Goal: Task Accomplishment & Management: Manage account settings

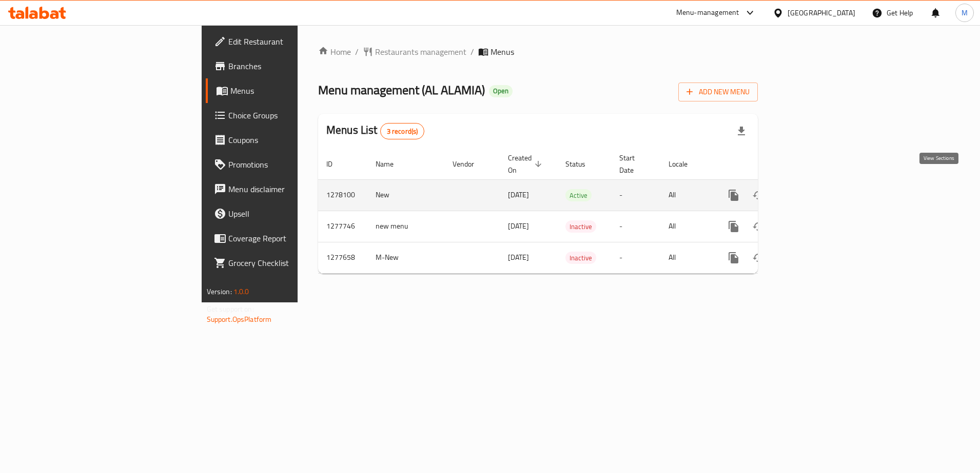
click at [813, 189] on icon "enhanced table" at bounding box center [807, 195] width 12 height 12
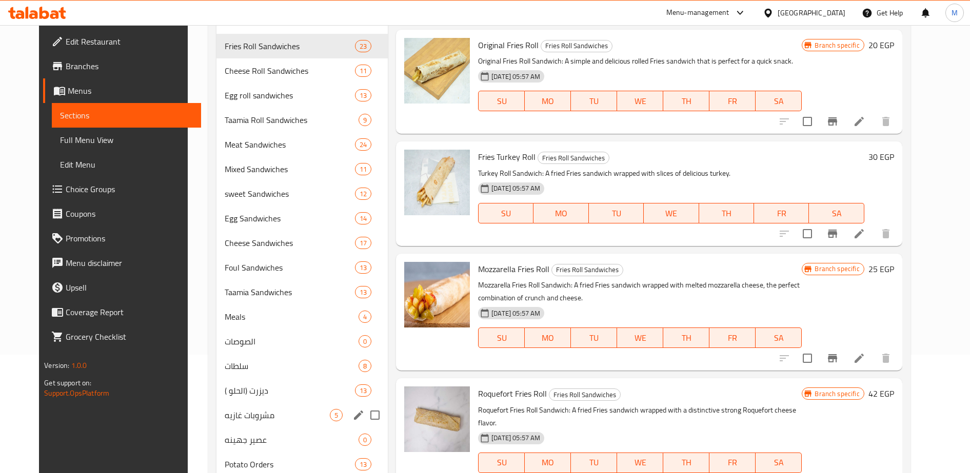
scroll to position [136, 0]
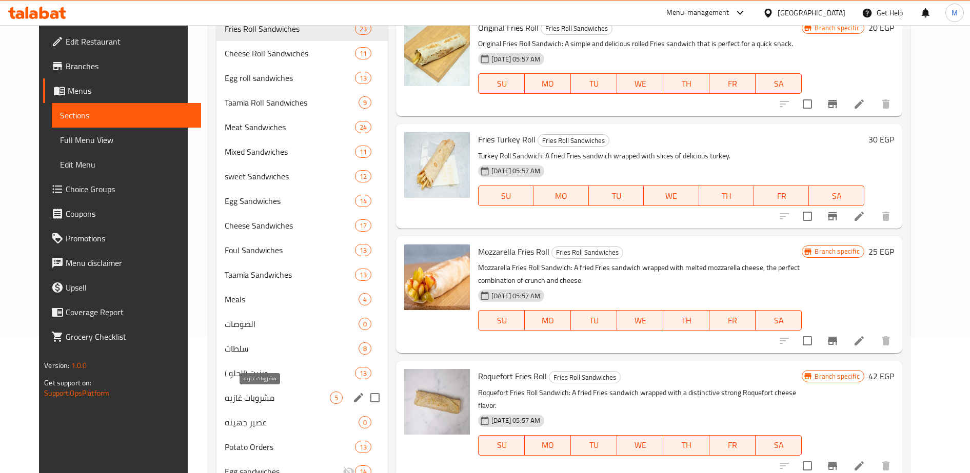
click at [229, 398] on span "مشروبات غازيه" at bounding box center [277, 398] width 105 height 12
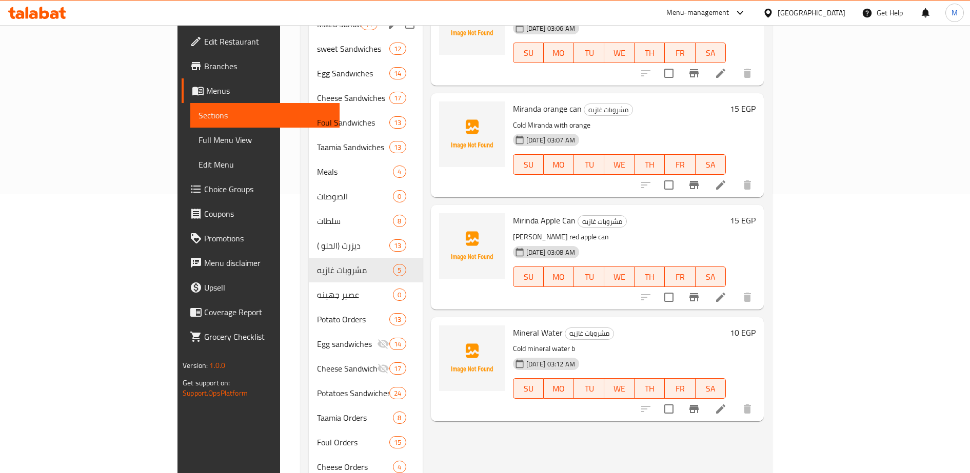
scroll to position [282, 0]
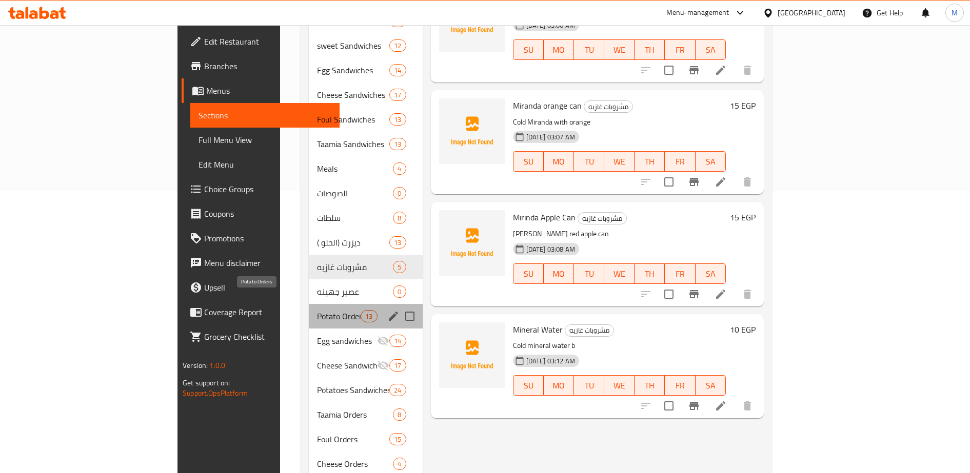
click at [317, 310] on span "Potato Orders" at bounding box center [339, 316] width 44 height 12
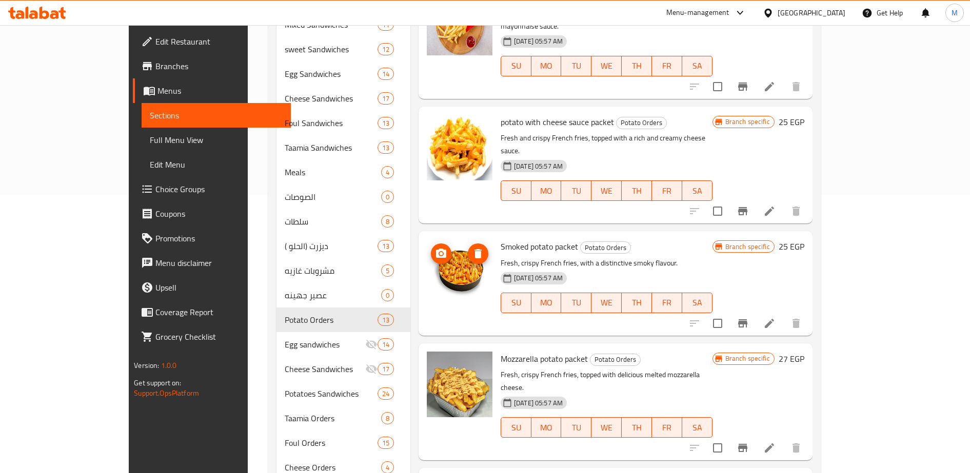
scroll to position [277, 0]
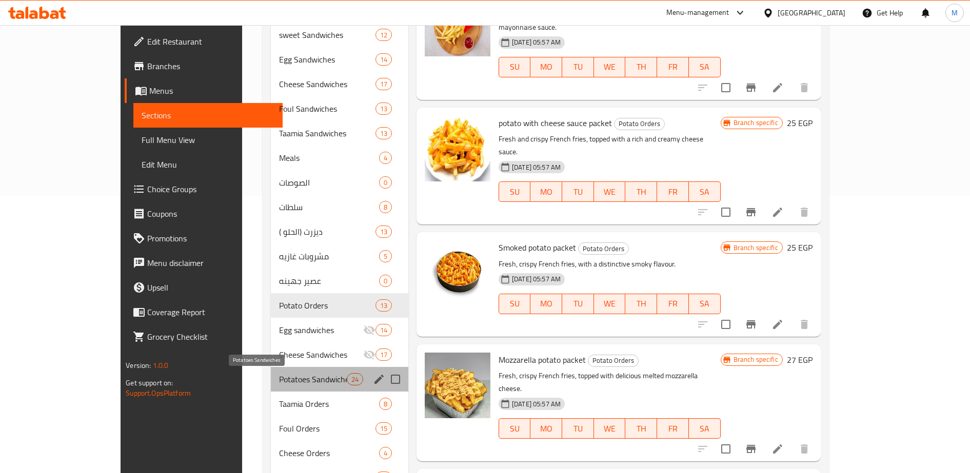
click at [279, 378] on span "Potatoes Sandwiches" at bounding box center [313, 379] width 68 height 12
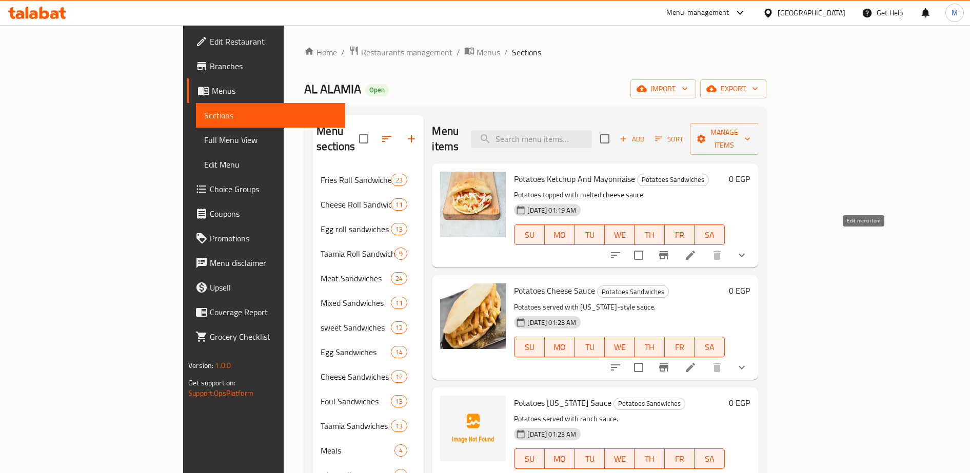
click at [696, 249] on icon at bounding box center [690, 255] width 12 height 12
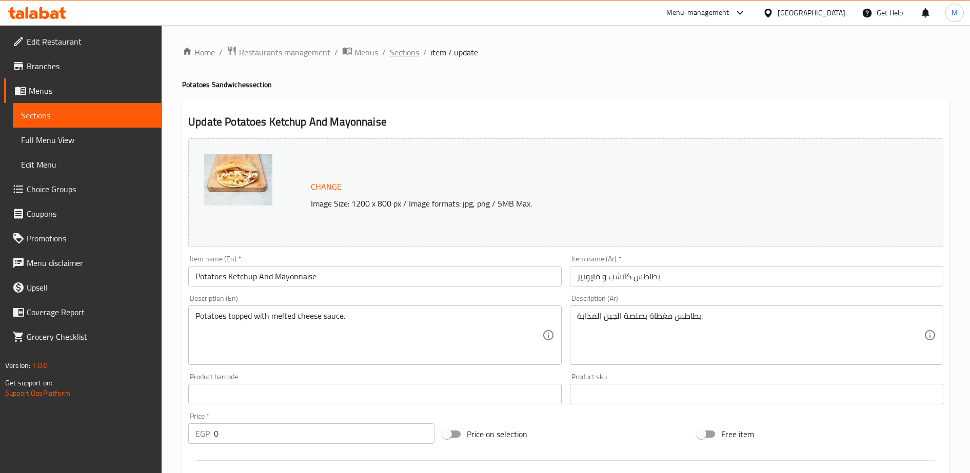
click at [402, 54] on span "Sections" at bounding box center [404, 52] width 29 height 12
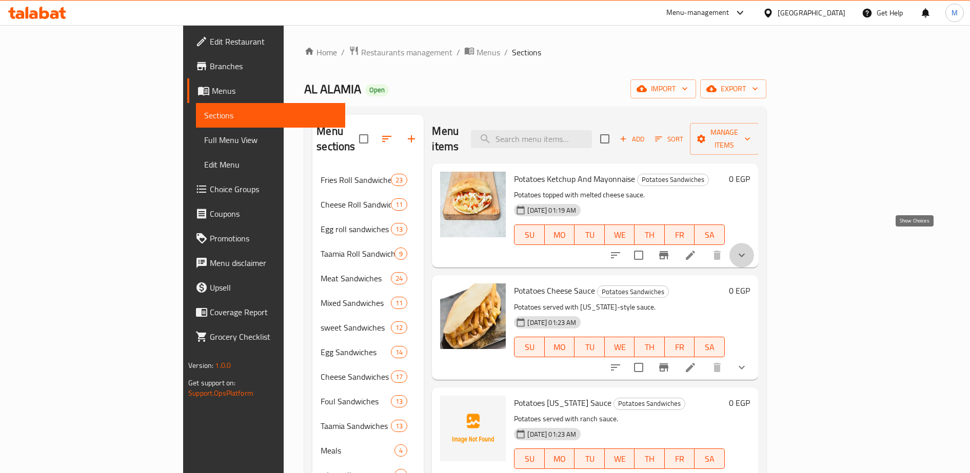
click at [748, 249] on icon "show more" at bounding box center [741, 255] width 12 height 12
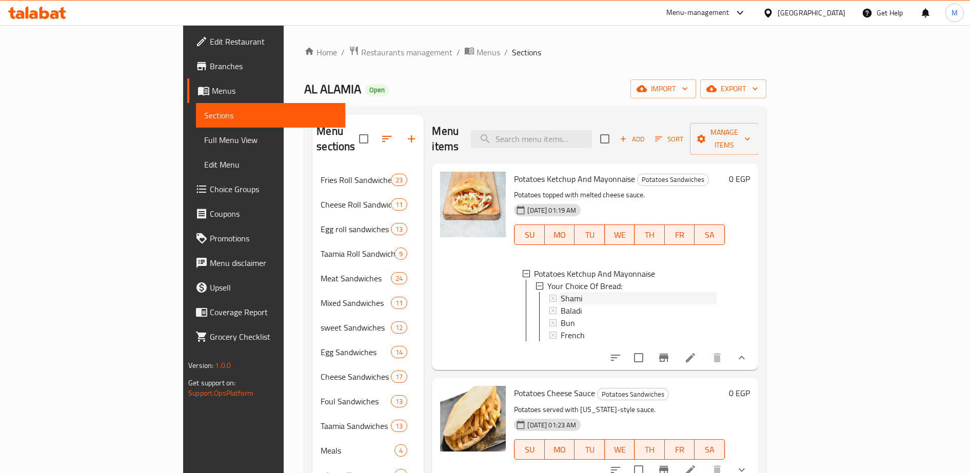
click at [561, 292] on span "Shami" at bounding box center [572, 298] width 22 height 12
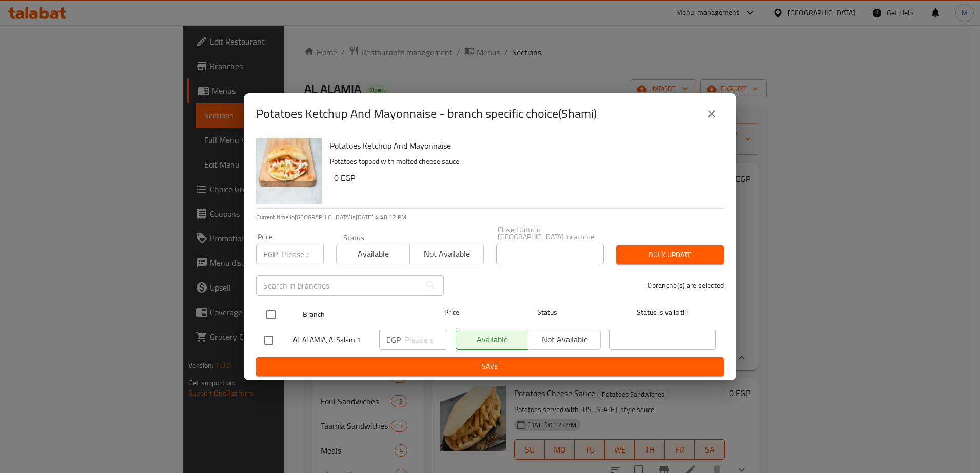
click at [272, 311] on input "checkbox" at bounding box center [271, 315] width 22 height 22
checkbox input "true"
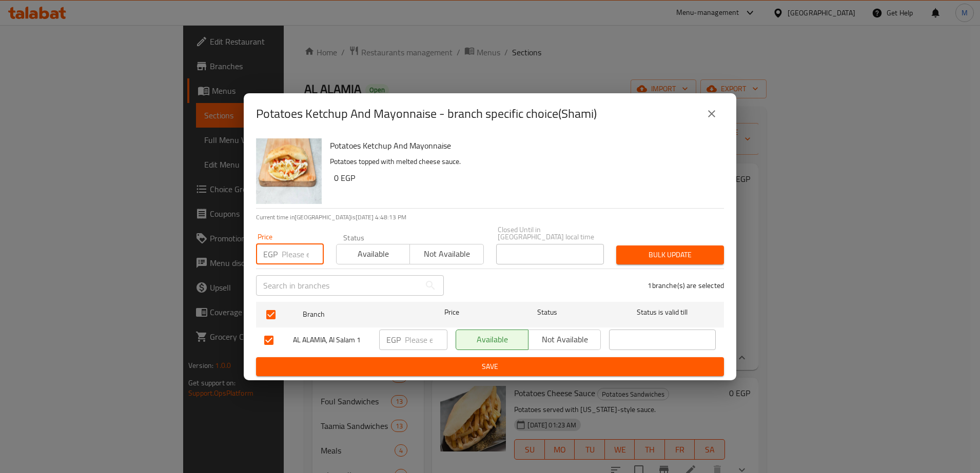
click at [286, 253] on input "number" at bounding box center [303, 254] width 42 height 21
type input "15"
click at [411, 340] on input "number" at bounding box center [426, 340] width 43 height 21
type input "15"
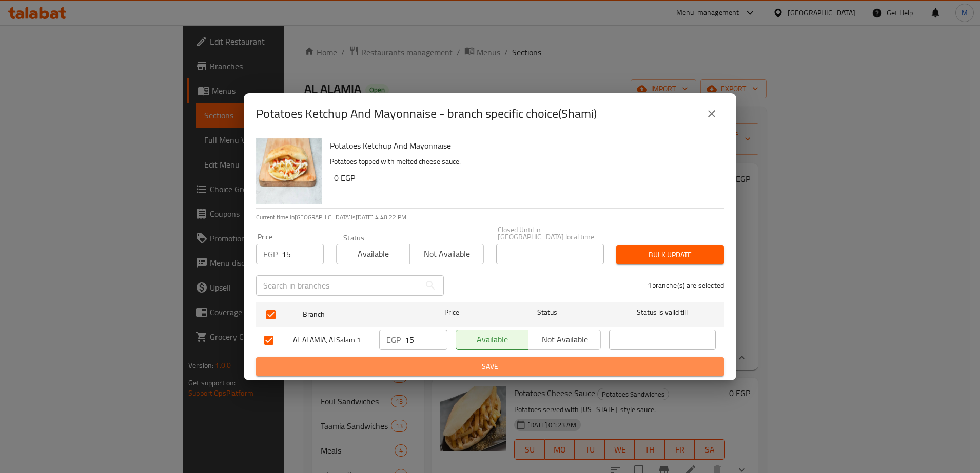
click at [438, 368] on span "Save" at bounding box center [489, 367] width 451 height 13
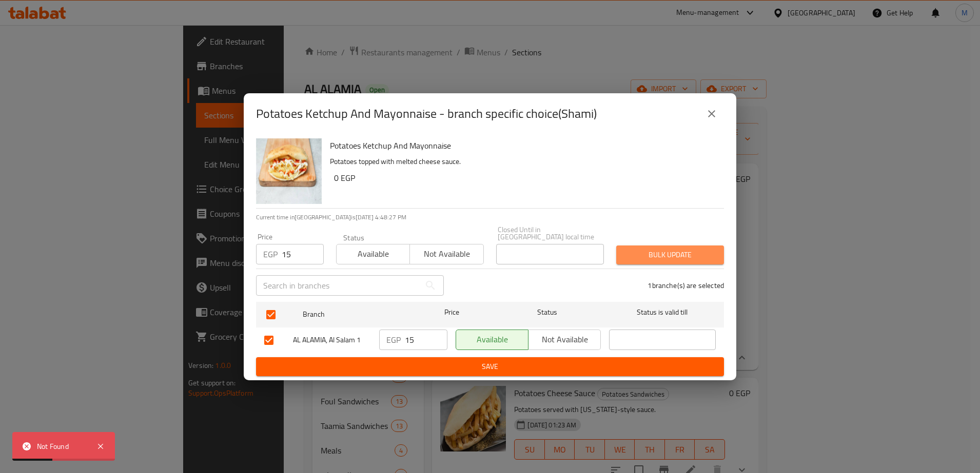
click at [677, 251] on span "Bulk update" at bounding box center [669, 255] width 91 height 13
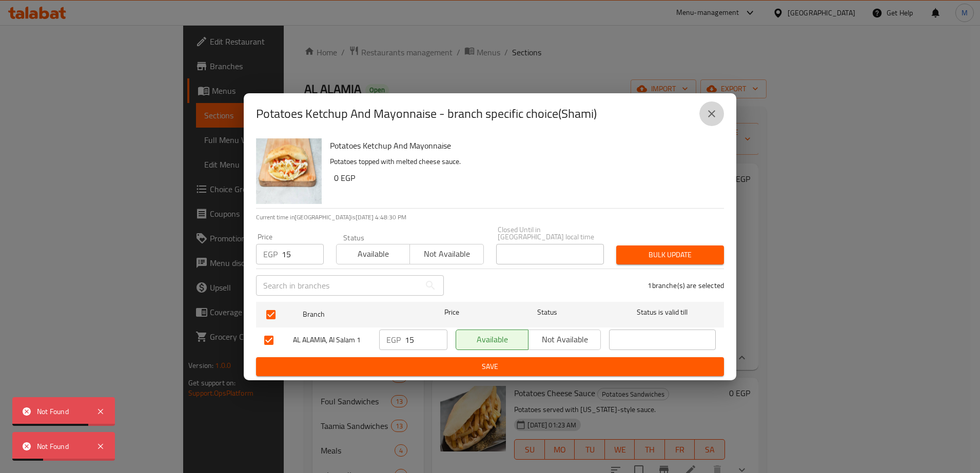
click at [707, 120] on icon "close" at bounding box center [711, 114] width 12 height 12
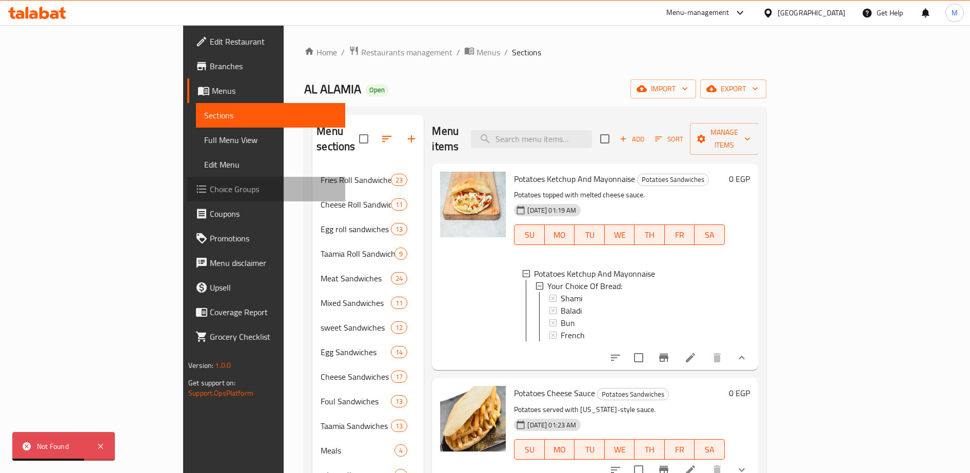
click at [210, 186] on span "Choice Groups" at bounding box center [273, 189] width 127 height 12
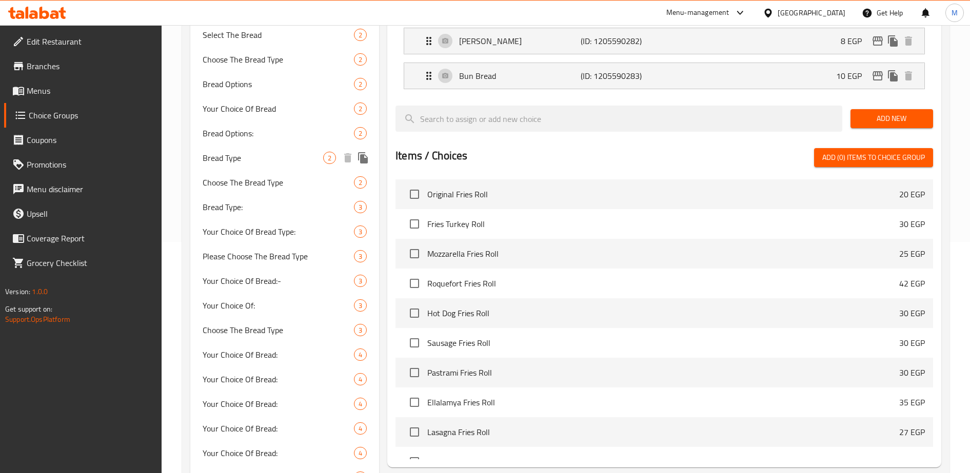
scroll to position [253, 0]
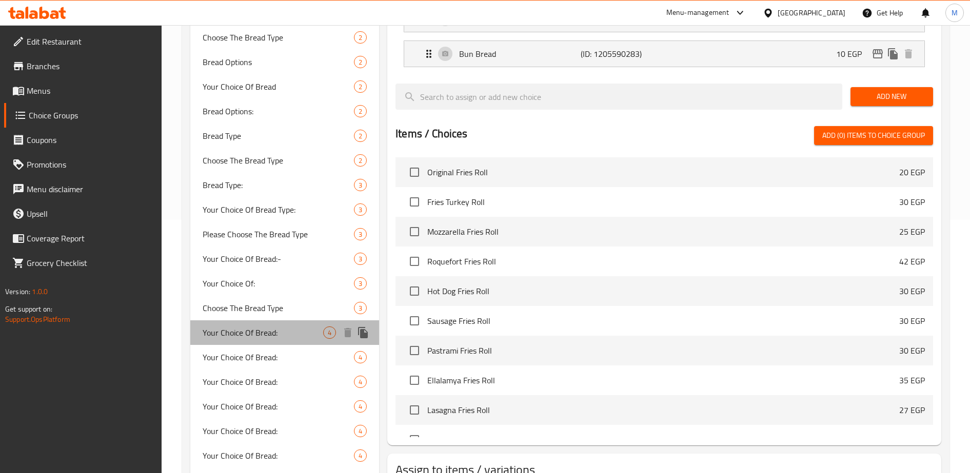
click at [266, 337] on span "Your Choice Of Bread:" at bounding box center [263, 333] width 121 height 12
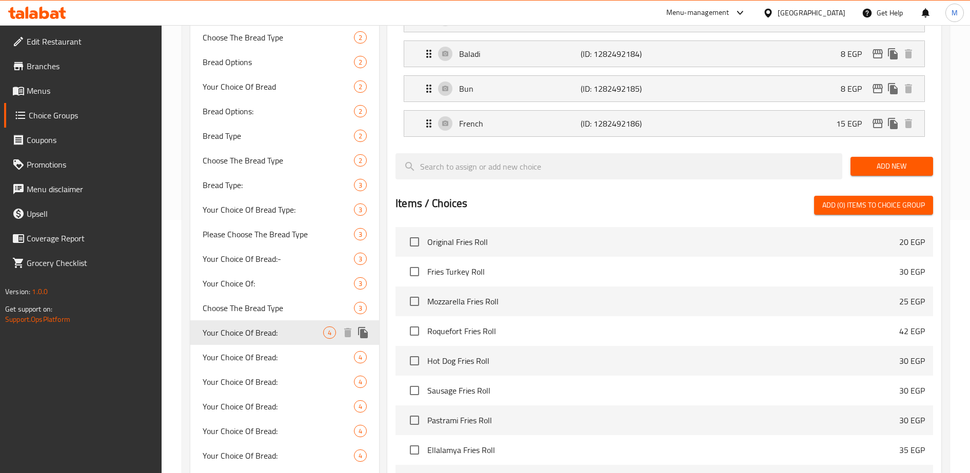
type input "Your Choice Of Bread:"
type input "إختيارك من الخبز:"
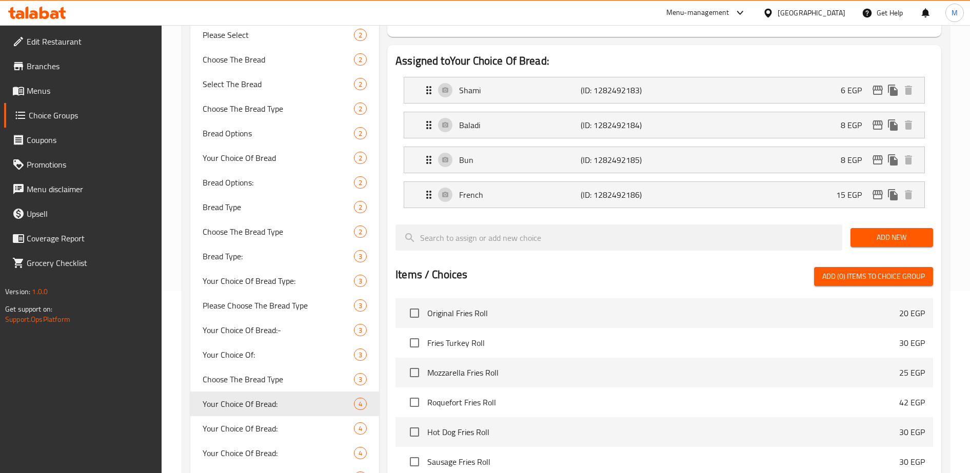
scroll to position [180, 0]
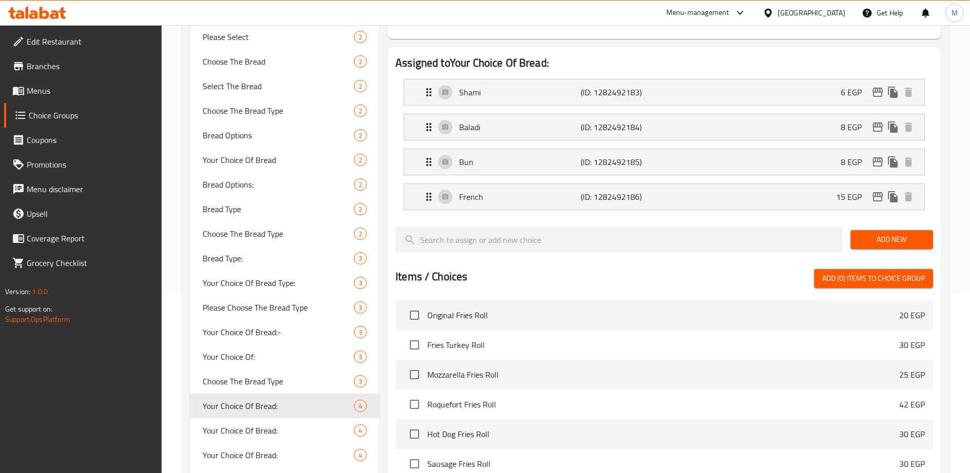
click at [471, 321] on span "Original Fries Roll" at bounding box center [663, 315] width 472 height 12
click at [548, 101] on div "Shami (ID: 1282492183) 6 EGP" at bounding box center [667, 92] width 489 height 26
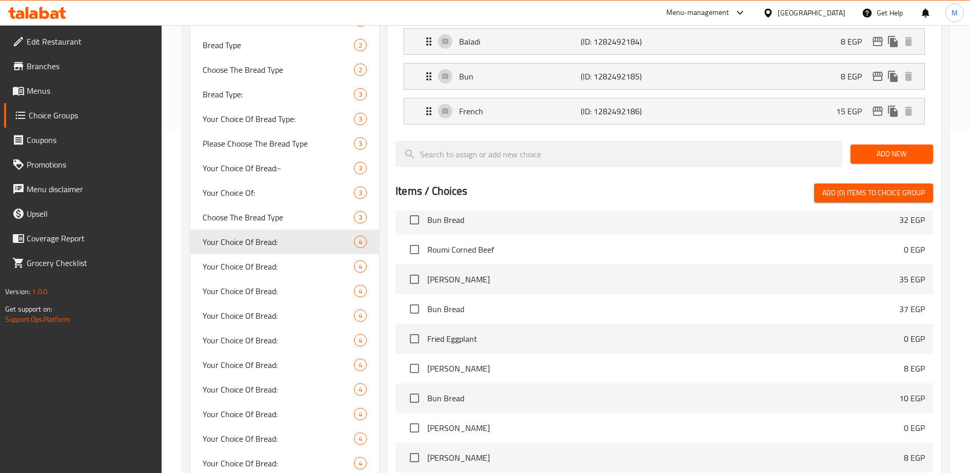
scroll to position [3642, 0]
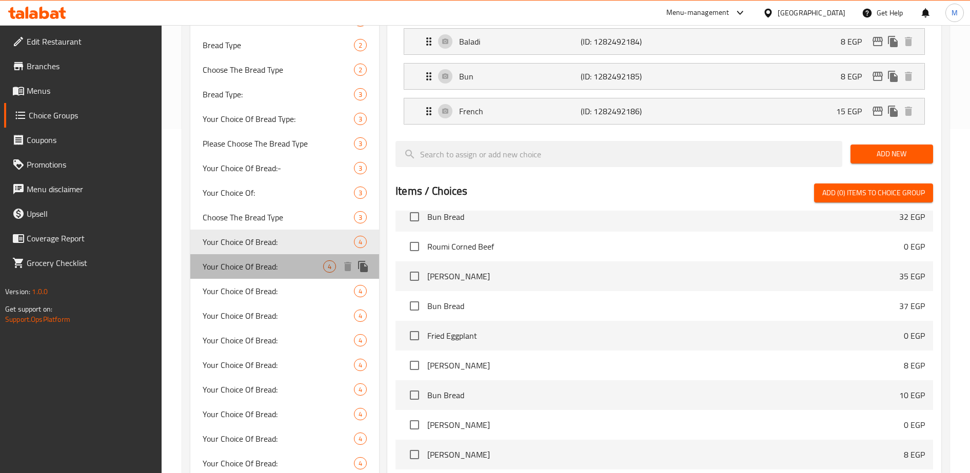
click at [234, 264] on span "Your Choice Of Bread:" at bounding box center [263, 267] width 121 height 12
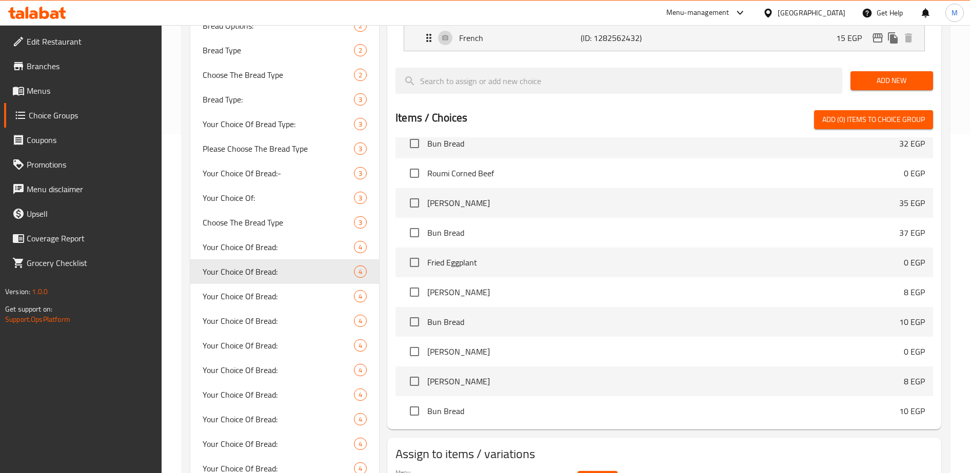
scroll to position [353, 0]
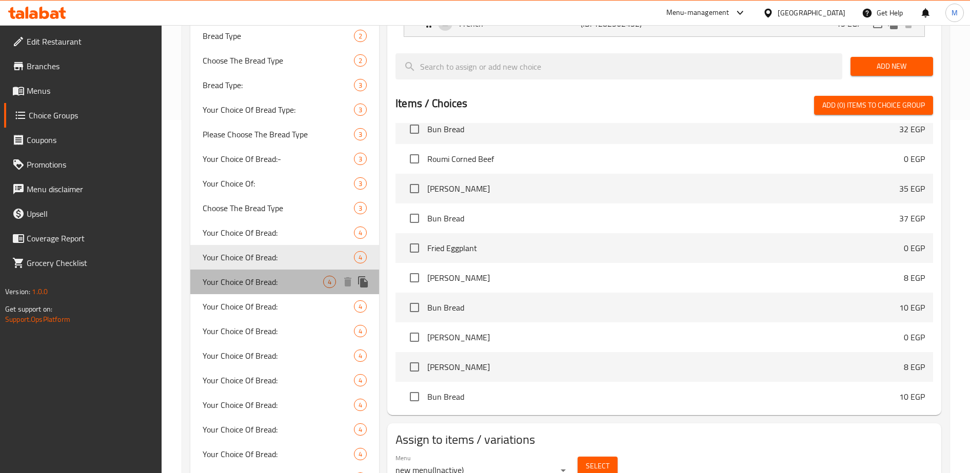
click at [290, 288] on div "Your Choice Of Bread: 4" at bounding box center [284, 282] width 189 height 25
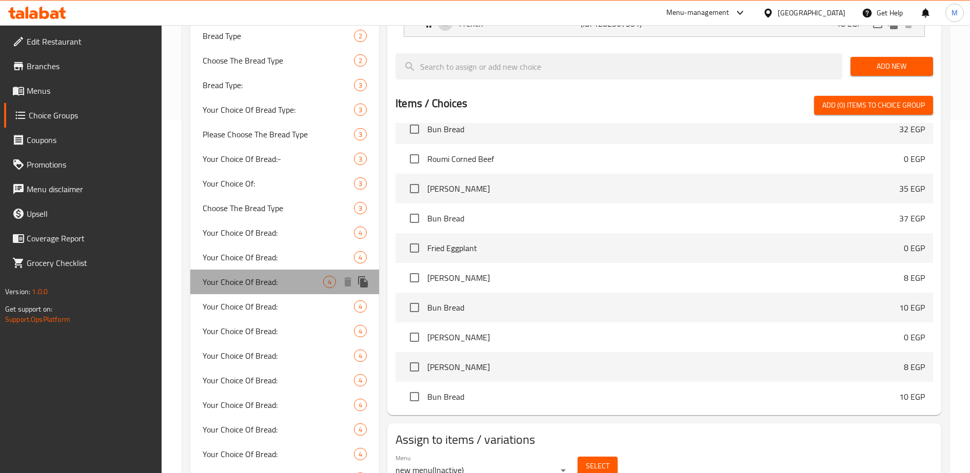
click at [290, 288] on div "Your Choice Of Bread: 4" at bounding box center [284, 282] width 189 height 25
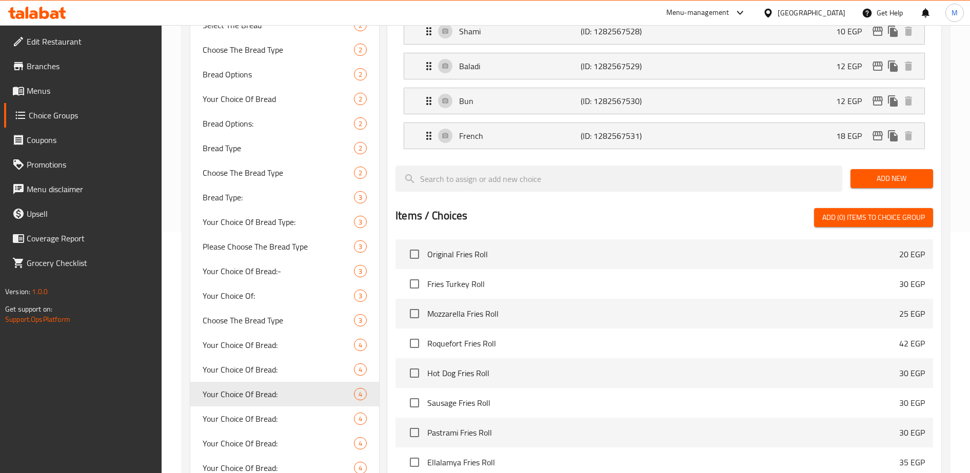
scroll to position [256, 0]
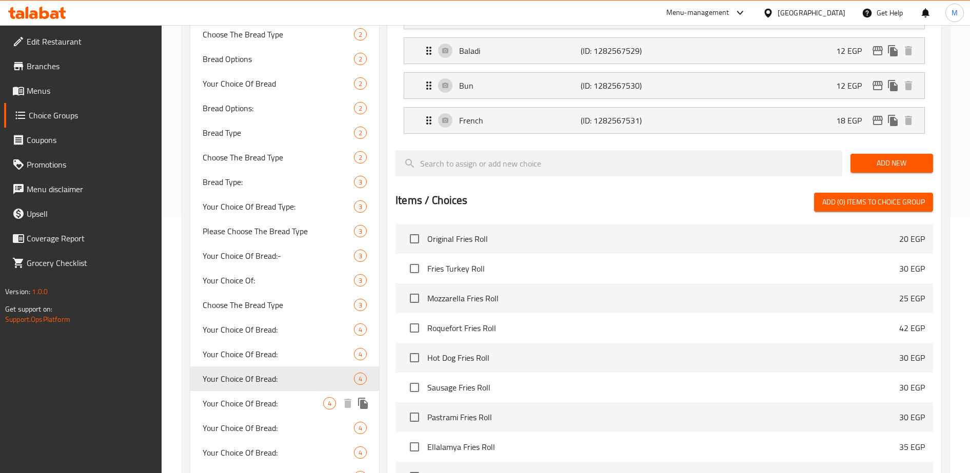
click at [295, 401] on span "Your Choice Of Bread:" at bounding box center [263, 403] width 121 height 12
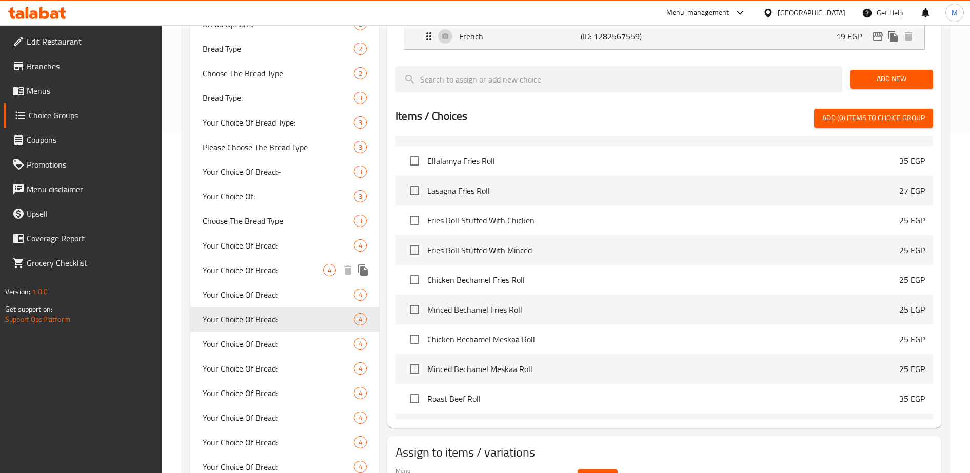
scroll to position [341, 0]
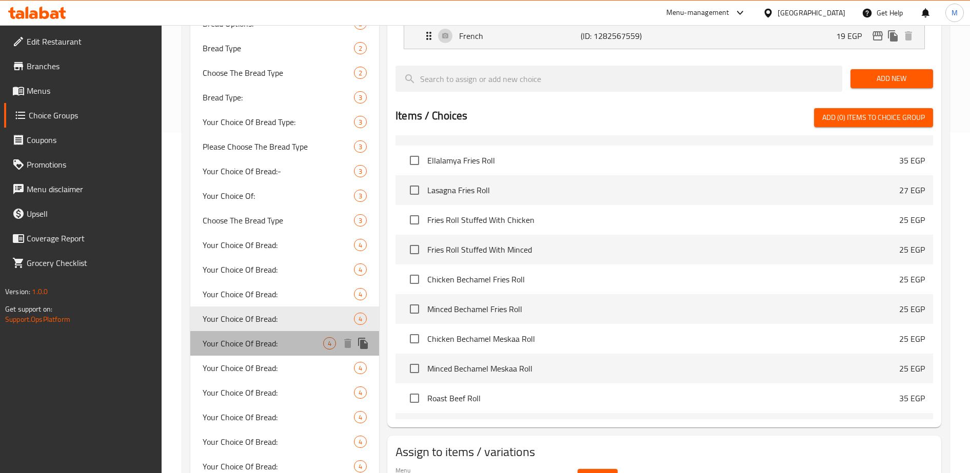
click at [255, 345] on span "Your Choice Of Bread:" at bounding box center [263, 343] width 121 height 12
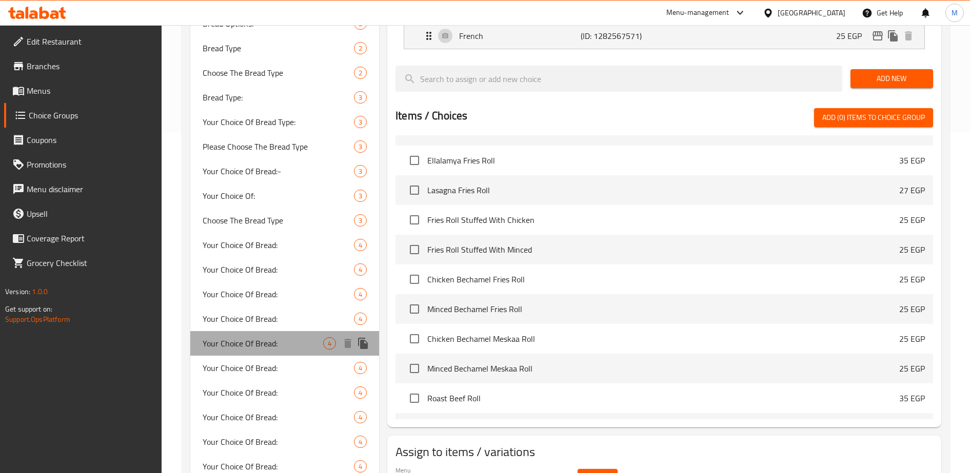
click at [255, 345] on span "Your Choice Of Bread:" at bounding box center [263, 343] width 121 height 12
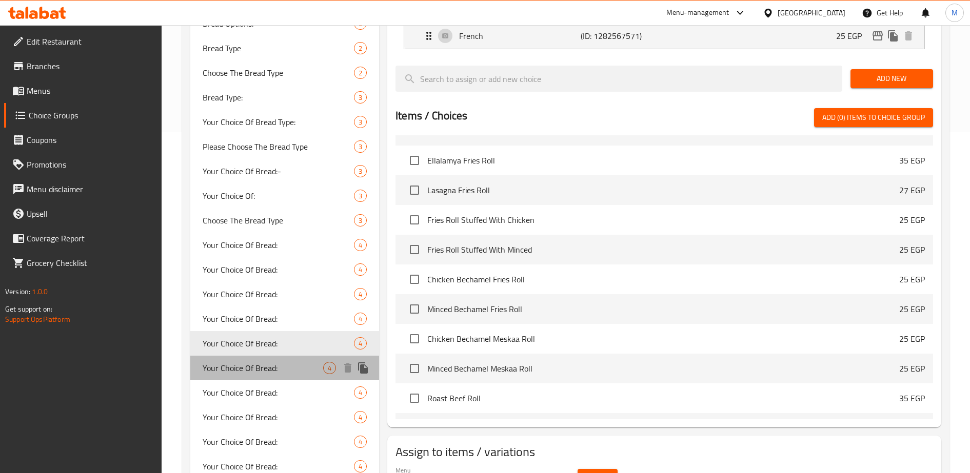
click at [267, 367] on span "Your Choice Of Bread:" at bounding box center [263, 368] width 121 height 12
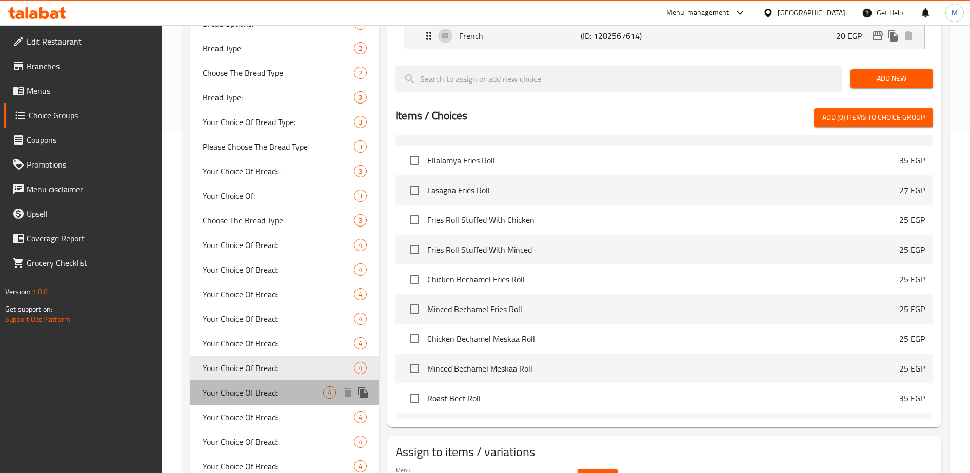
click at [274, 394] on span "Your Choice Of Bread:" at bounding box center [263, 393] width 121 height 12
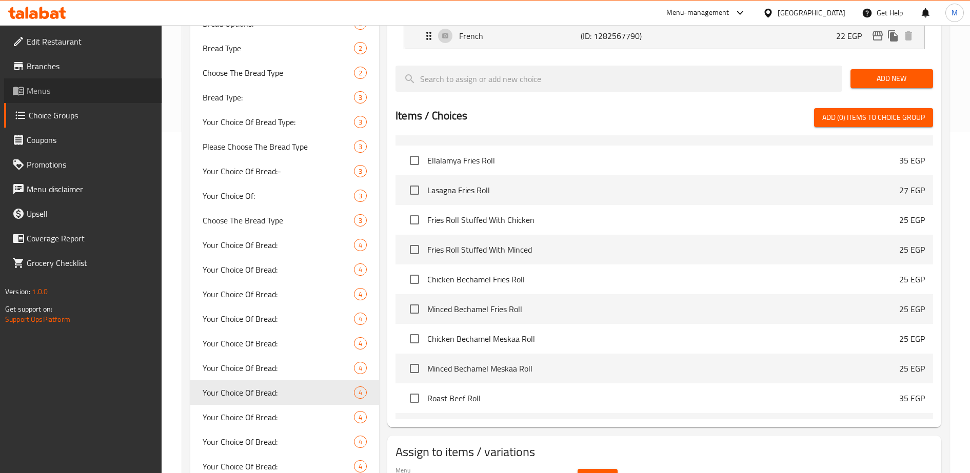
click at [45, 90] on span "Menus" at bounding box center [90, 91] width 127 height 12
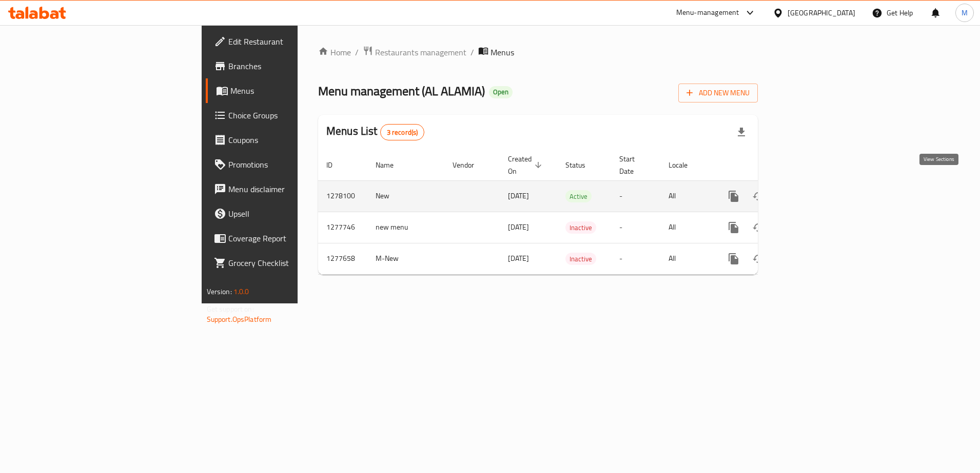
click at [813, 190] on icon "enhanced table" at bounding box center [807, 196] width 12 height 12
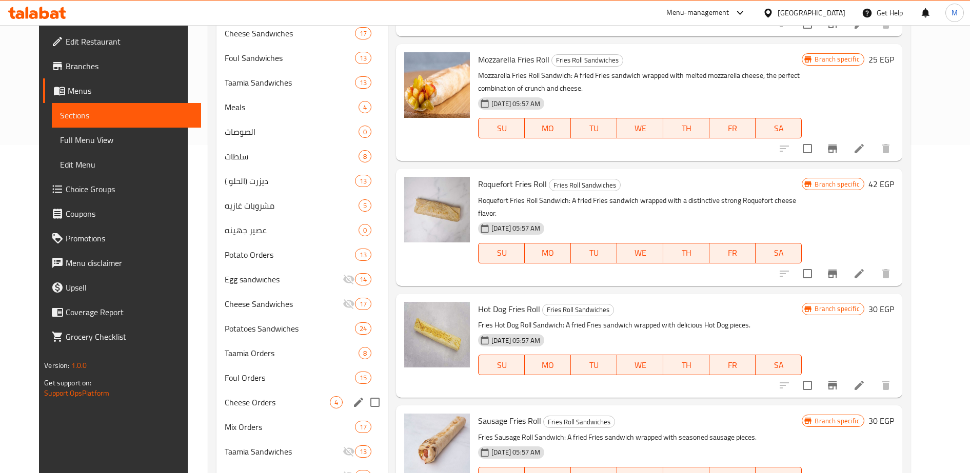
scroll to position [401, 0]
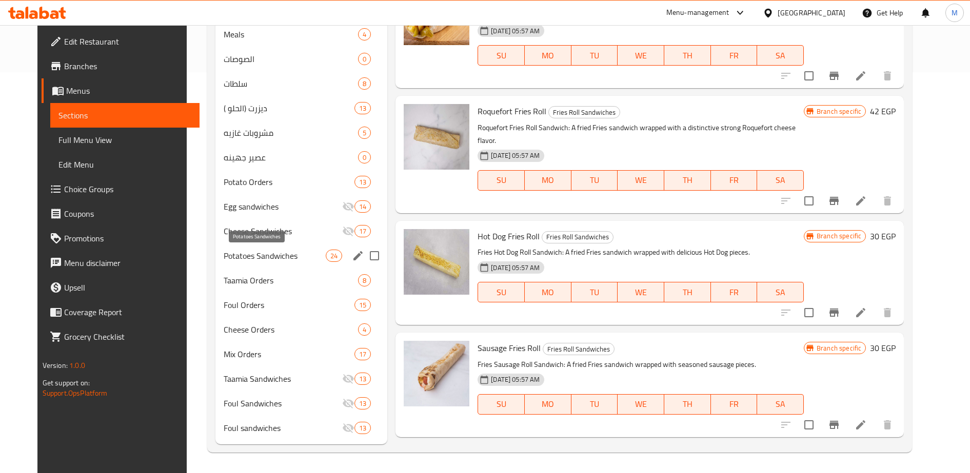
click at [231, 255] on span "Potatoes Sandwiches" at bounding box center [275, 256] width 102 height 12
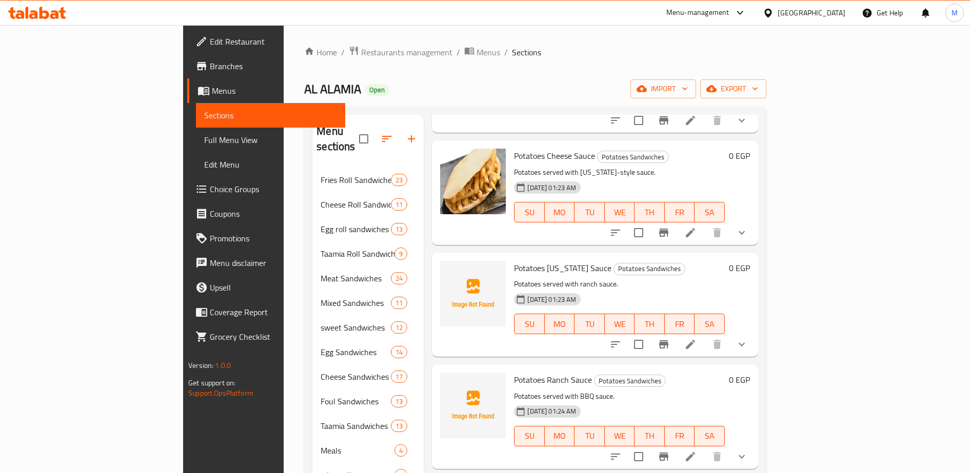
scroll to position [141, 0]
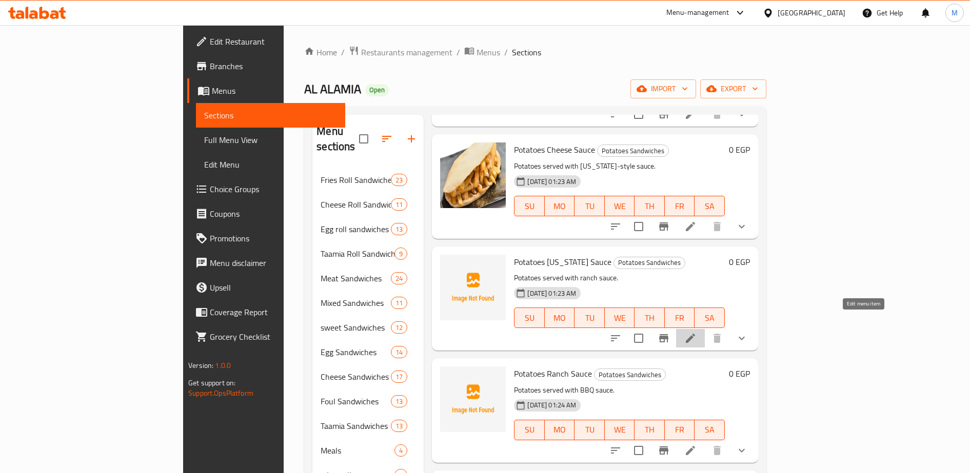
click at [696, 332] on icon at bounding box center [690, 338] width 12 height 12
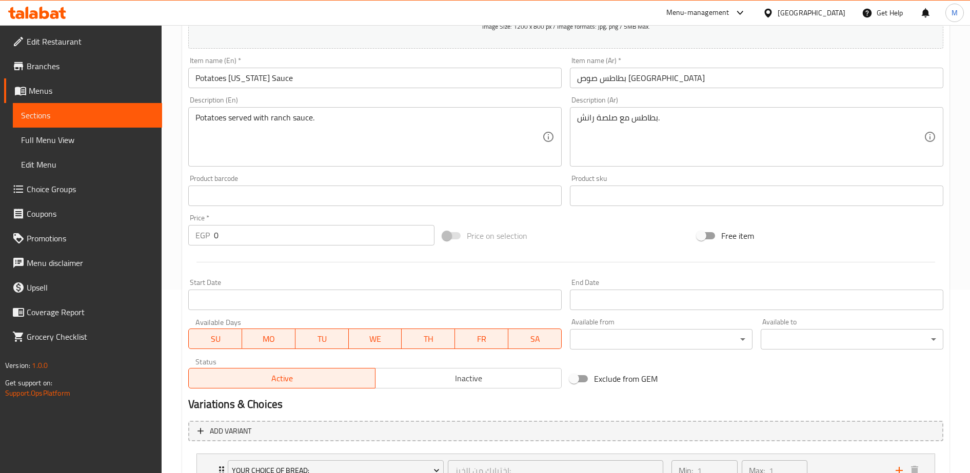
scroll to position [268, 0]
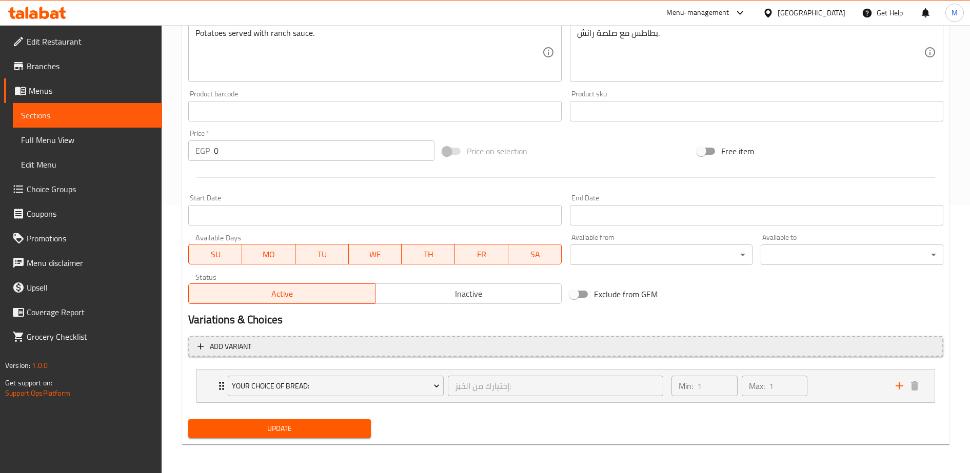
click at [377, 353] on button "Add variant" at bounding box center [565, 346] width 755 height 21
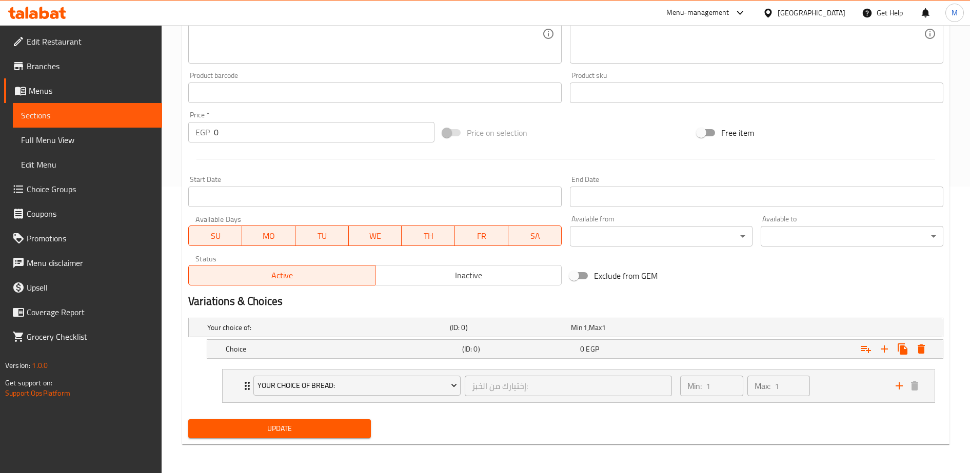
scroll to position [0, 0]
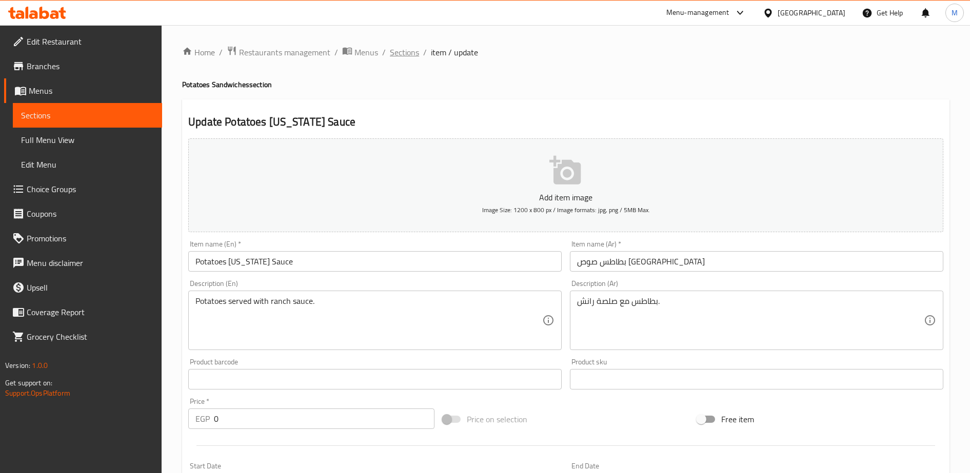
click at [400, 54] on span "Sections" at bounding box center [404, 52] width 29 height 12
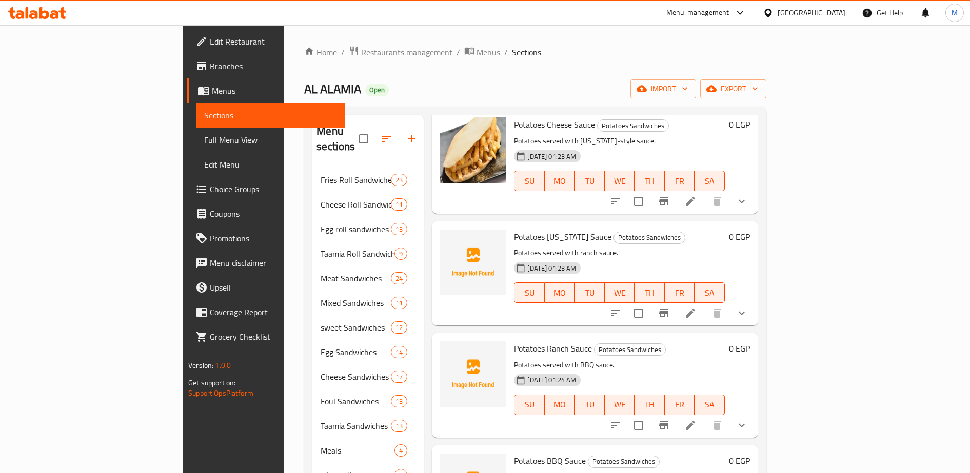
scroll to position [167, 0]
click at [748, 419] on icon "show more" at bounding box center [741, 425] width 12 height 12
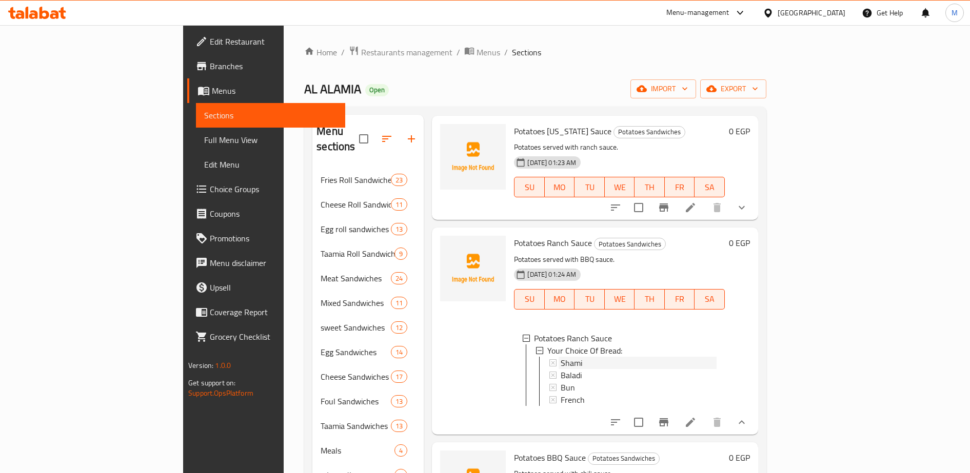
click at [561, 357] on div "Shami" at bounding box center [639, 363] width 156 height 12
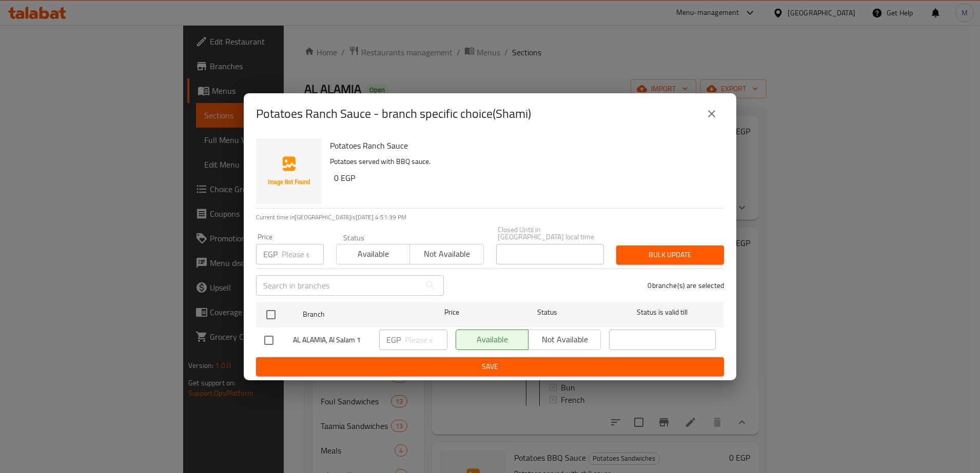
click at [686, 253] on span "Bulk update" at bounding box center [669, 255] width 91 height 13
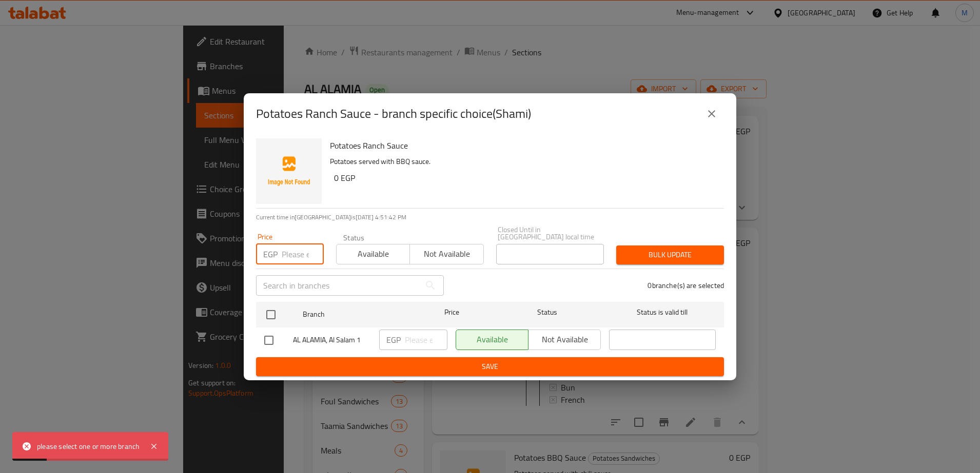
click at [298, 257] on input "number" at bounding box center [303, 254] width 42 height 21
click at [711, 115] on icon "close" at bounding box center [711, 114] width 12 height 12
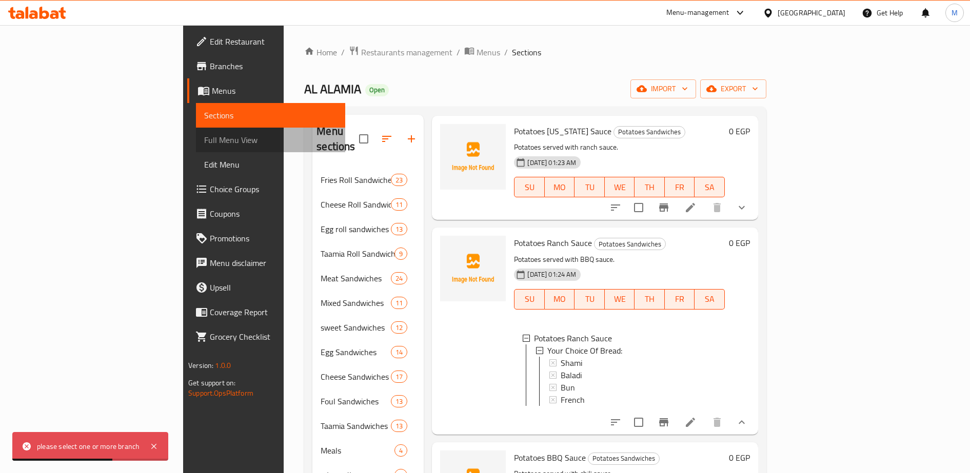
click at [204, 146] on span "Full Menu View" at bounding box center [270, 140] width 133 height 12
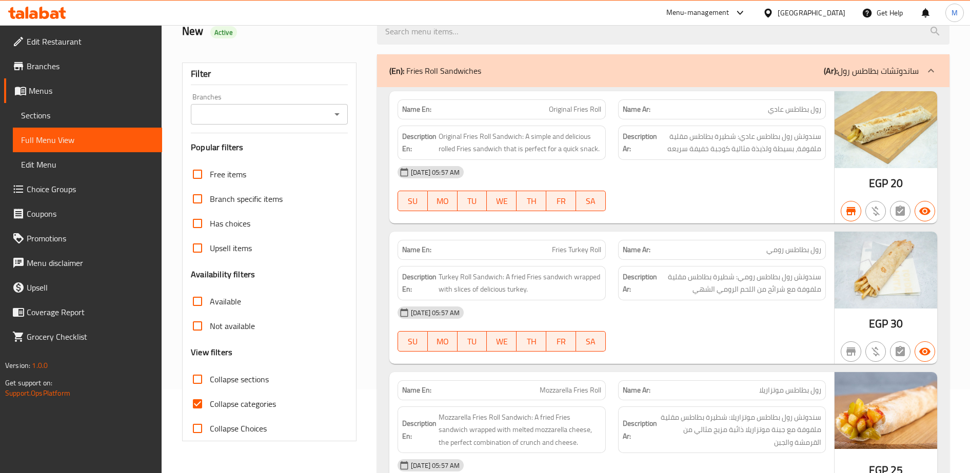
scroll to position [83, 0]
click at [44, 187] on span "Choice Groups" at bounding box center [90, 189] width 127 height 12
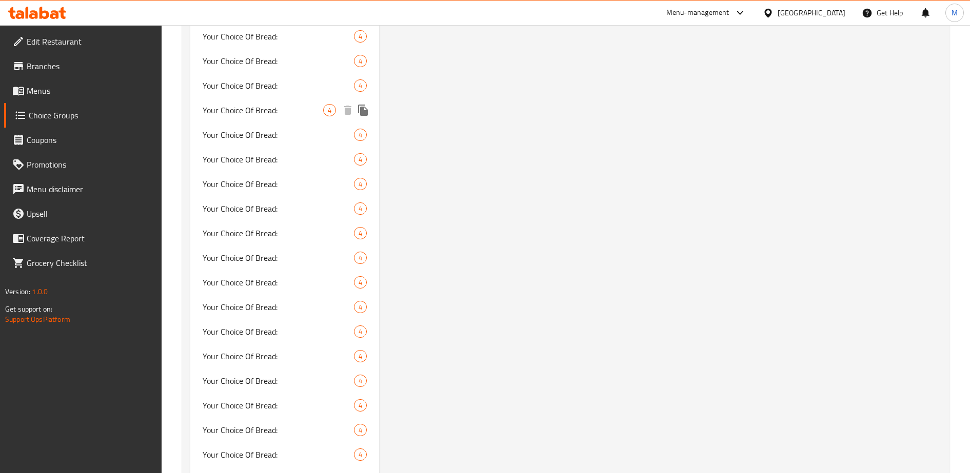
scroll to position [897, 0]
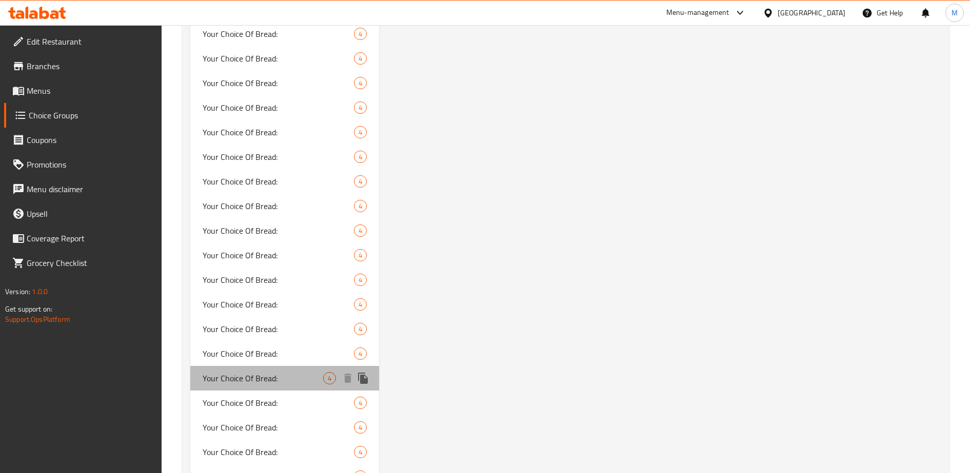
click at [249, 373] on span "Your Choice Of Bread:" at bounding box center [263, 378] width 121 height 12
type input "Your Choice Of Bread:"
type input "إختيارك من الخبز:"
click at [249, 373] on span "Your Choice Of Bread:" at bounding box center [263, 378] width 121 height 12
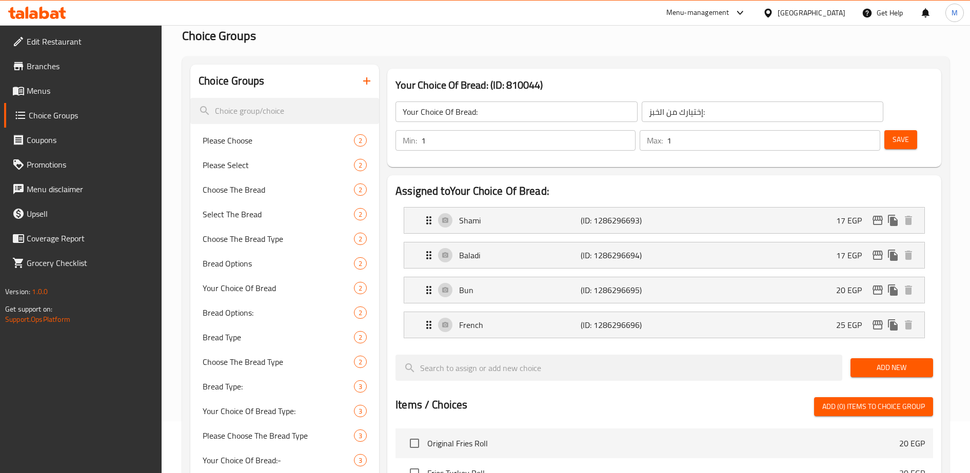
scroll to position [0, 0]
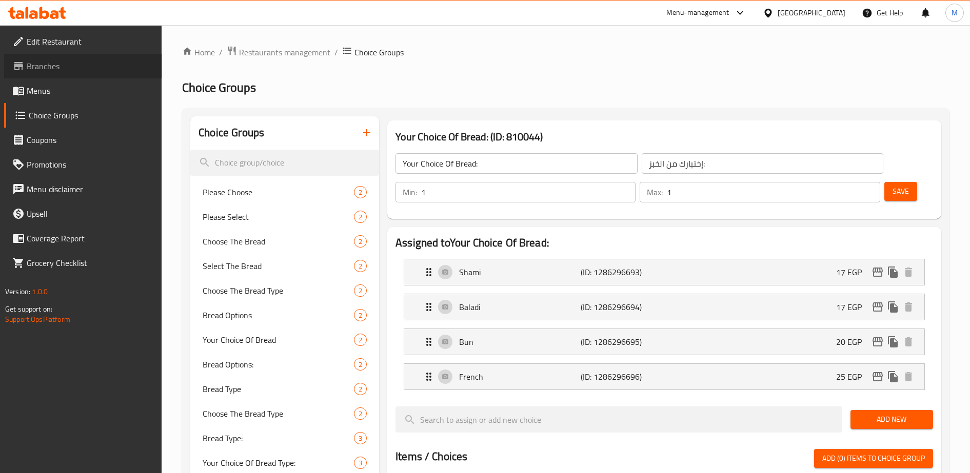
click at [54, 67] on span "Branches" at bounding box center [90, 66] width 127 height 12
